Goal: Task Accomplishment & Management: Manage account settings

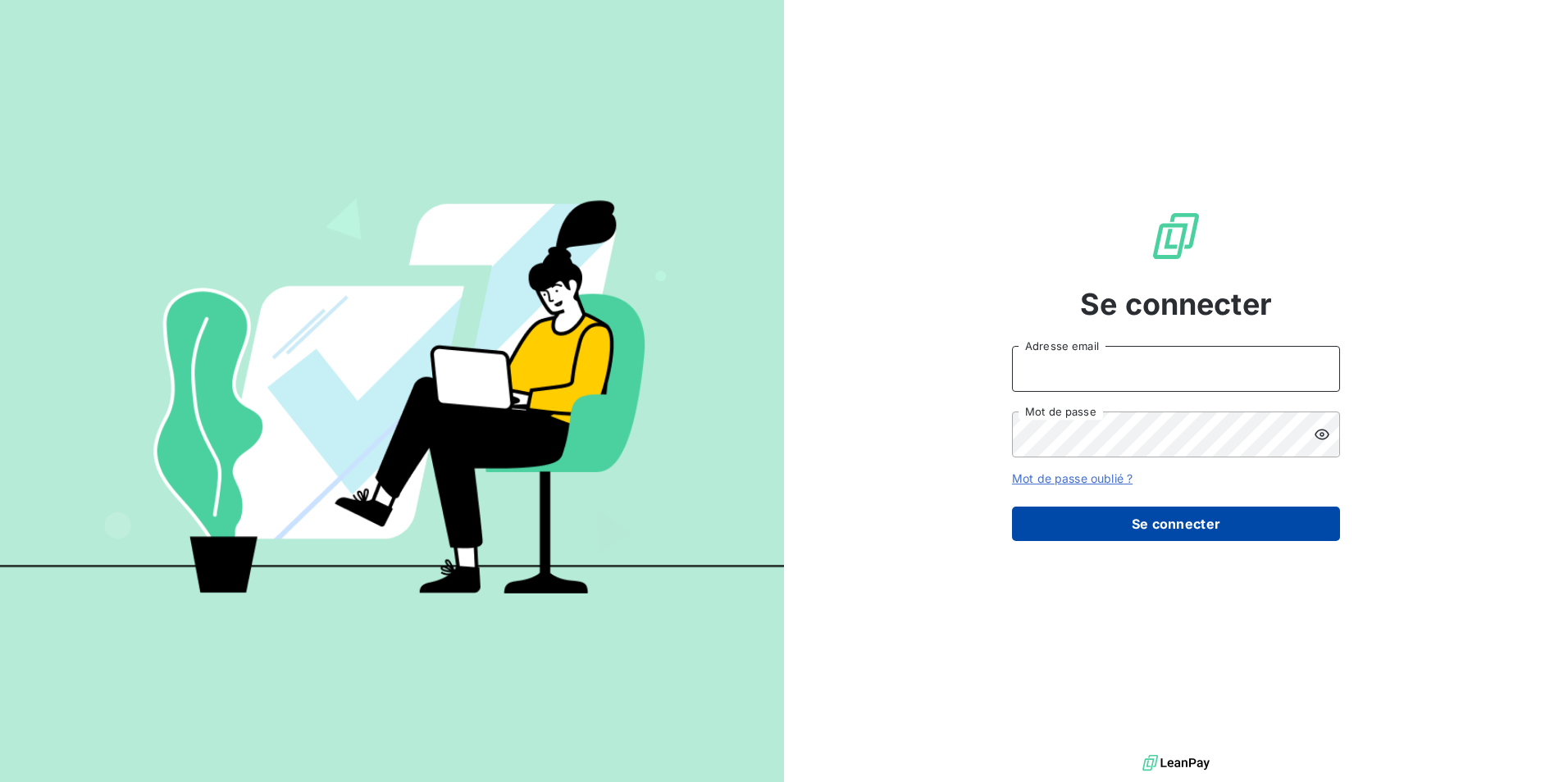
type input "[EMAIL_ADDRESS][PERSON_NAME][DOMAIN_NAME]"
click at [1292, 538] on button "Se connecter" at bounding box center [1176, 523] width 328 height 34
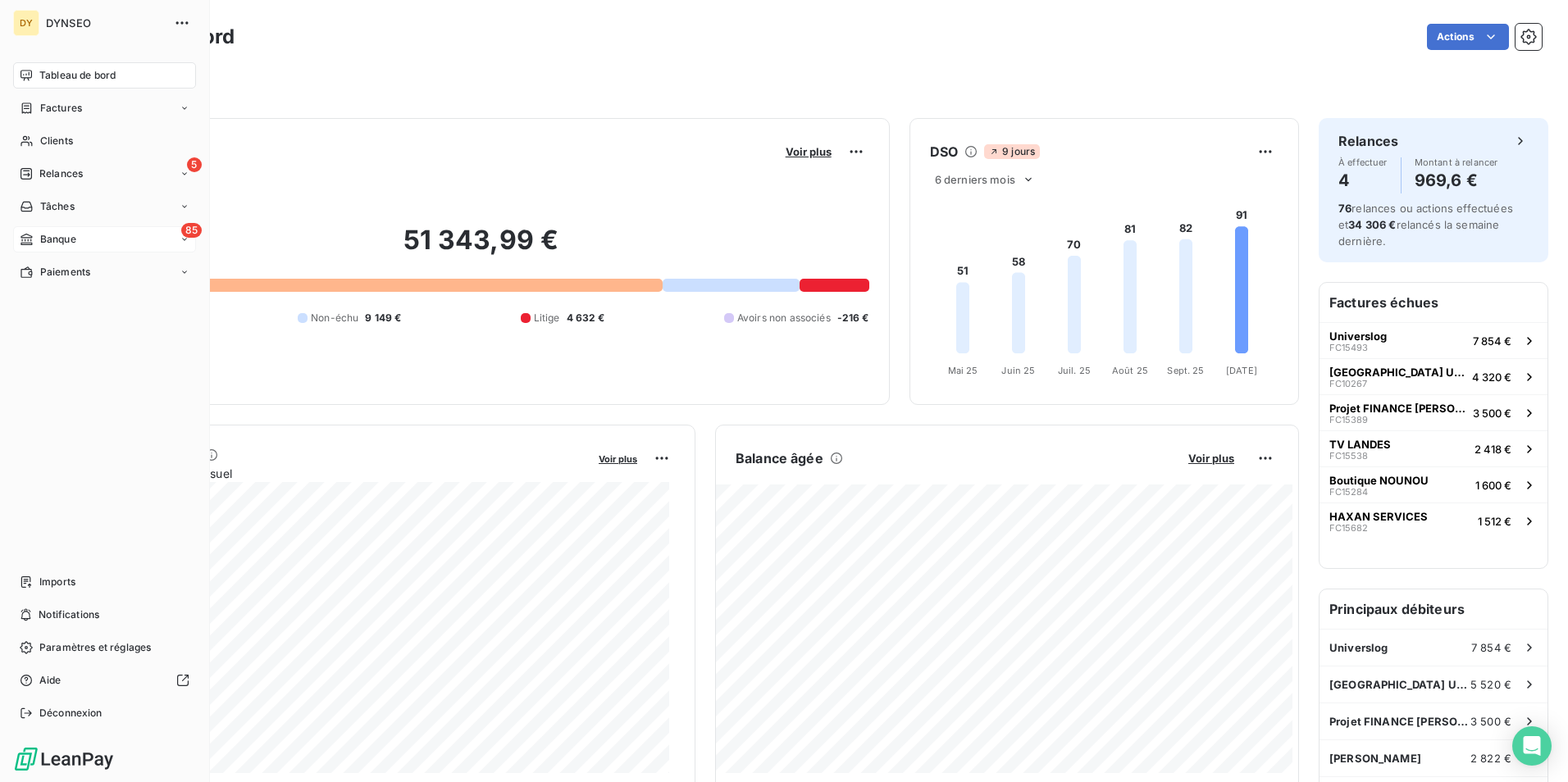
click at [71, 236] on span "Banque" at bounding box center [58, 239] width 36 height 15
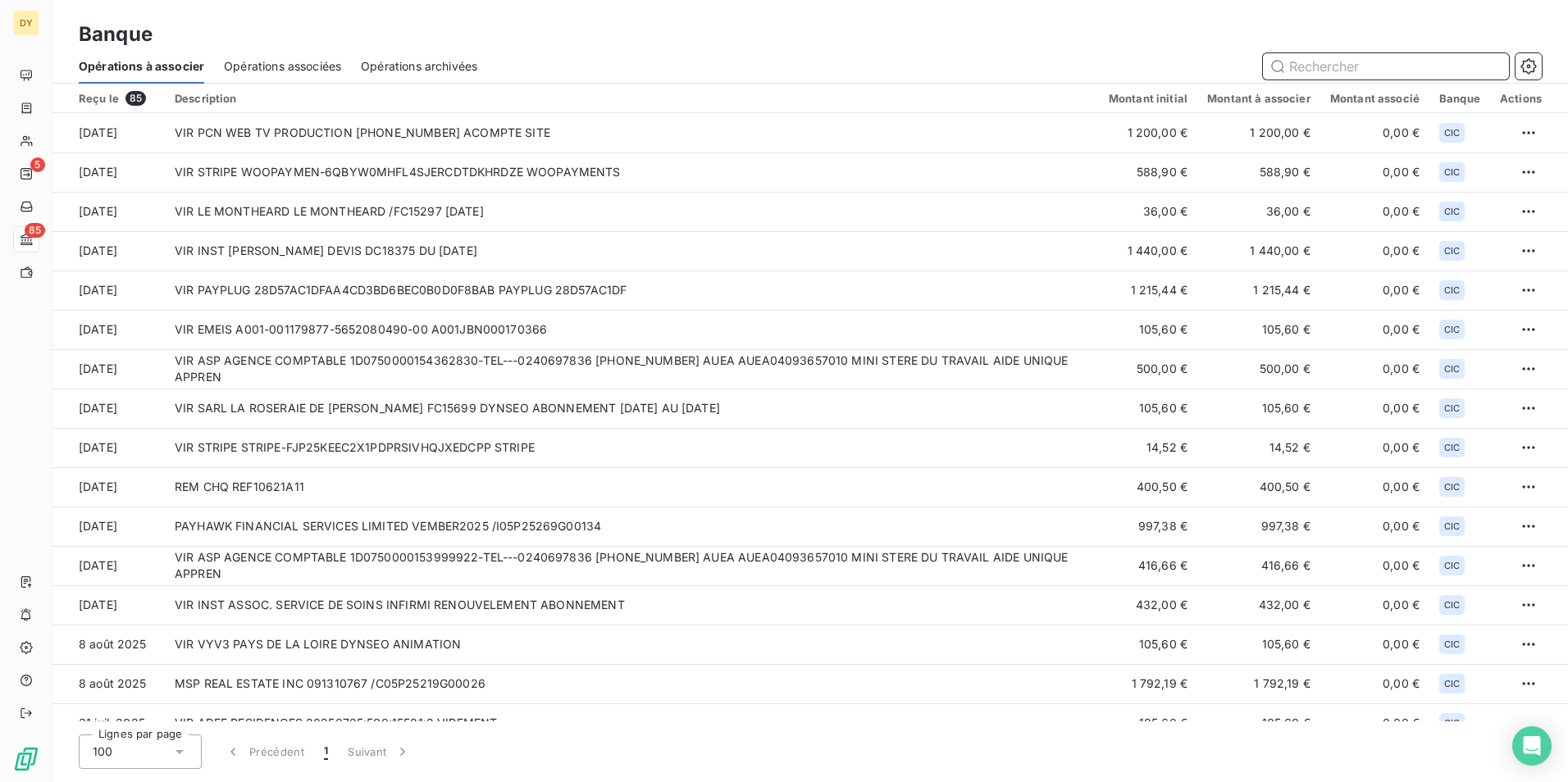
click at [274, 59] on span "Opérations associées" at bounding box center [282, 66] width 117 height 17
